Goal: Task Accomplishment & Management: Complete application form

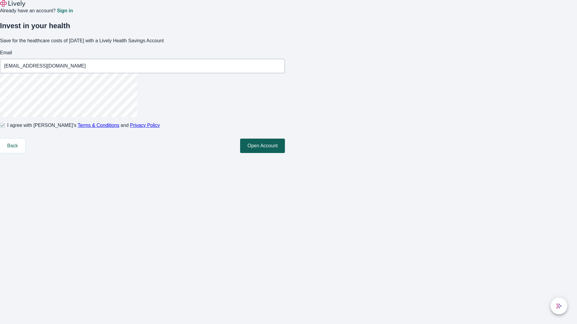
click at [285, 153] on button "Open Account" at bounding box center [262, 146] width 45 height 14
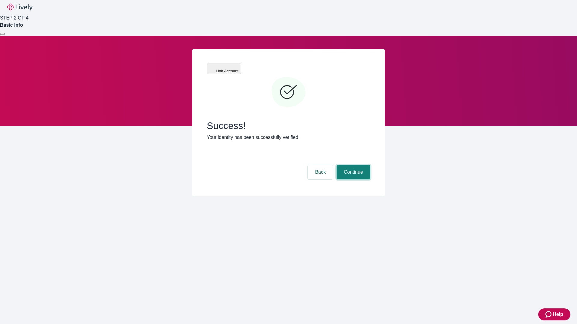
click at [352, 165] on button "Continue" at bounding box center [353, 172] width 34 height 14
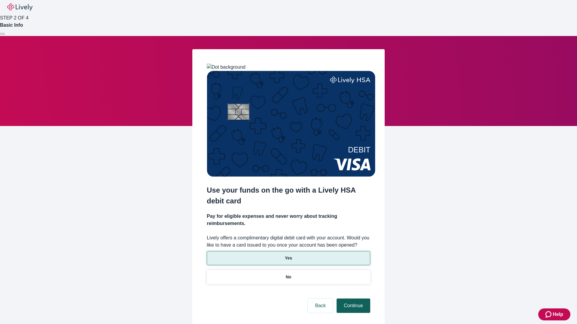
click at [288, 255] on p "Yes" at bounding box center [288, 258] width 7 height 6
click at [352, 299] on button "Continue" at bounding box center [353, 306] width 34 height 14
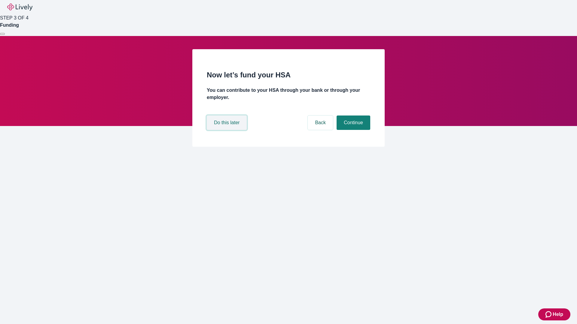
click at [227, 130] on button "Do this later" at bounding box center [227, 123] width 40 height 14
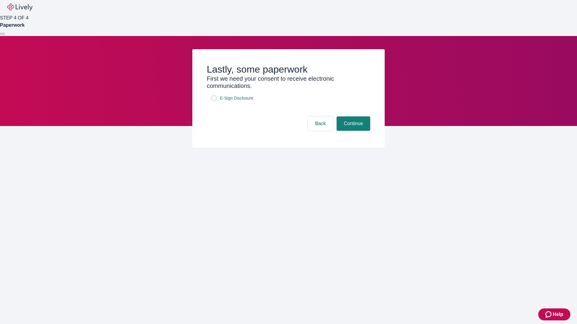
click at [214, 101] on input "E-Sign Disclosure" at bounding box center [213, 98] width 5 height 5
checkbox input "true"
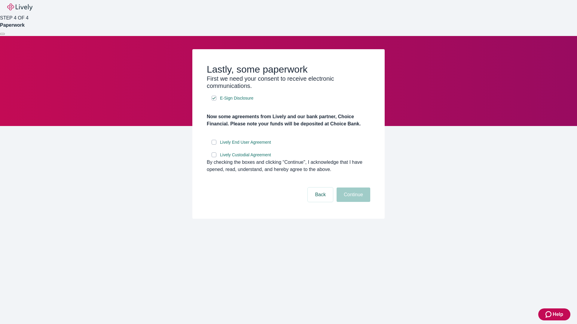
click at [214, 145] on input "Lively End User Agreement" at bounding box center [213, 142] width 5 height 5
checkbox input "true"
click at [214, 157] on input "Lively Custodial Agreement" at bounding box center [213, 155] width 5 height 5
checkbox input "true"
click at [352, 202] on button "Continue" at bounding box center [353, 195] width 34 height 14
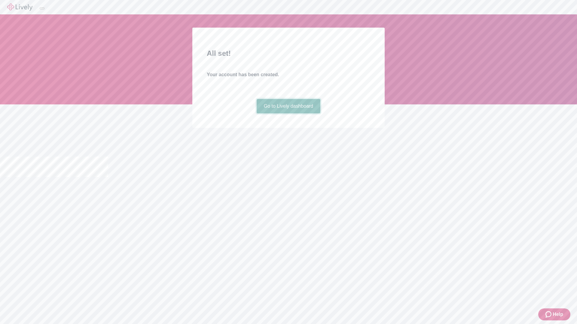
click at [288, 114] on link "Go to Lively dashboard" at bounding box center [288, 106] width 64 height 14
